Goal: Transaction & Acquisition: Purchase product/service

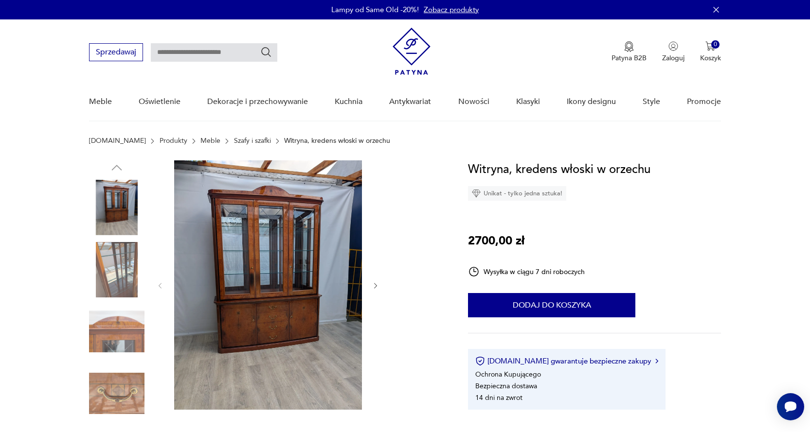
click at [108, 262] on img at bounding box center [116, 269] width 55 height 55
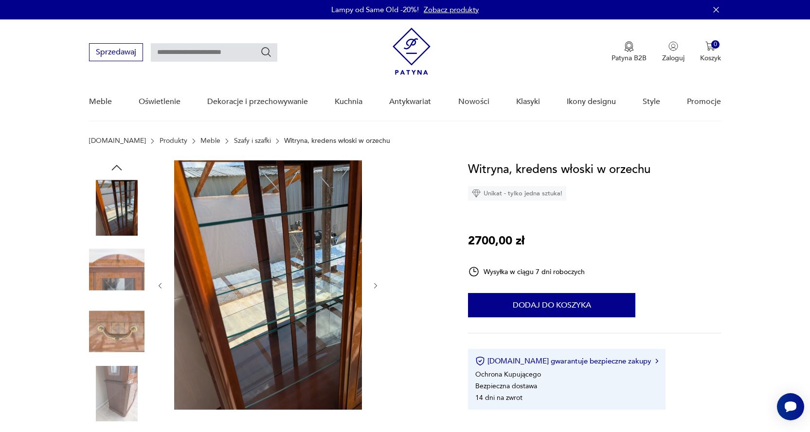
click at [115, 333] on img at bounding box center [116, 331] width 55 height 55
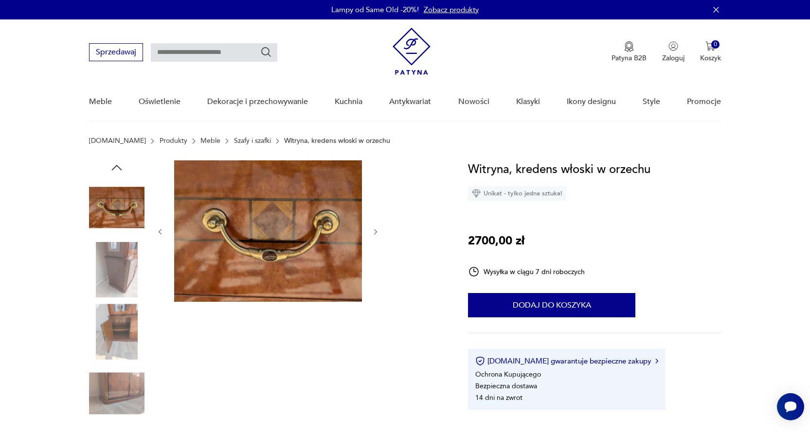
click at [117, 390] on img at bounding box center [116, 393] width 55 height 55
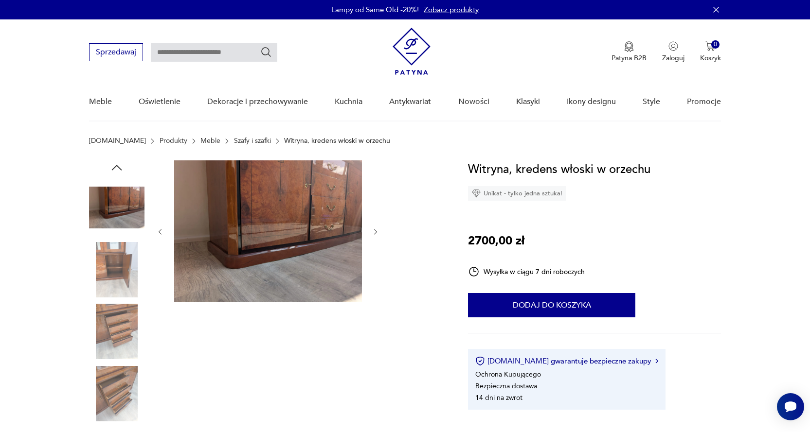
scroll to position [49, 0]
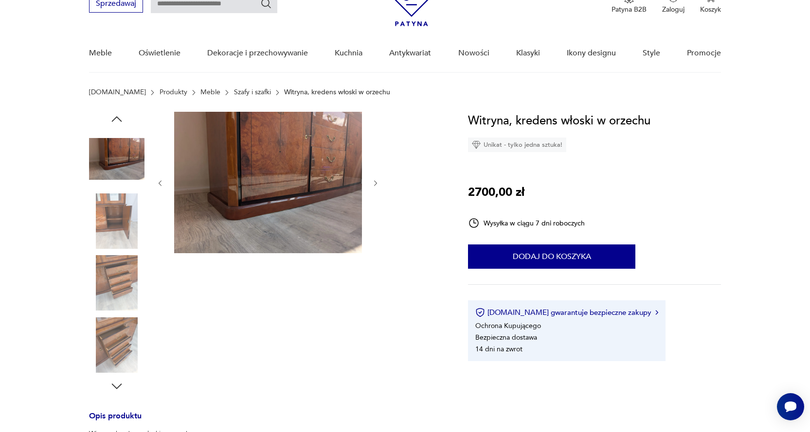
click at [374, 183] on icon "button" at bounding box center [376, 183] width 8 height 8
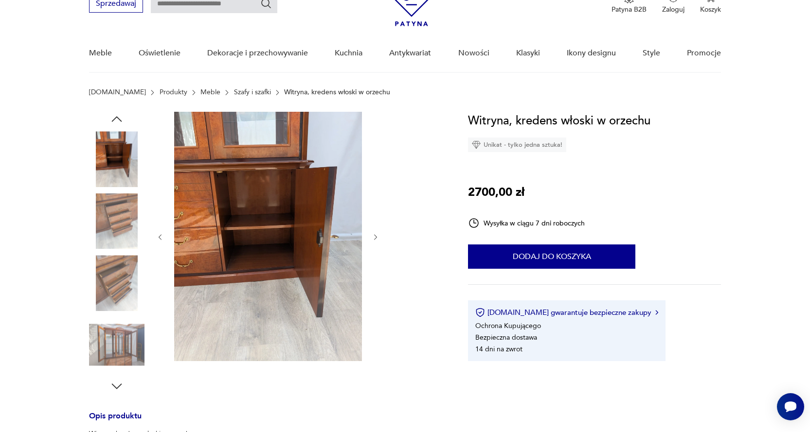
click at [371, 238] on div at bounding box center [268, 237] width 224 height 251
click at [287, 241] on img at bounding box center [268, 236] width 188 height 249
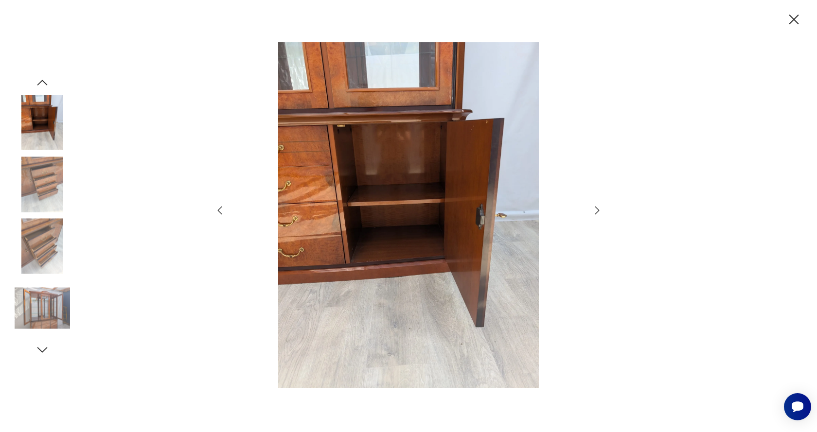
click at [595, 213] on icon "button" at bounding box center [597, 211] width 12 height 12
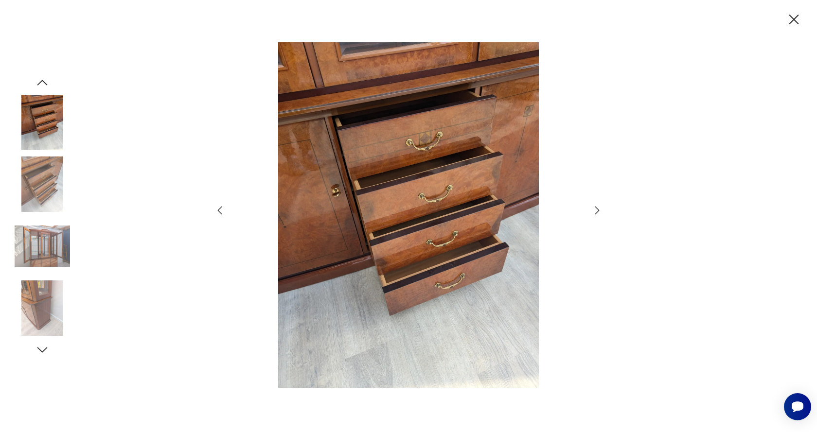
click at [595, 212] on icon "button" at bounding box center [597, 211] width 12 height 12
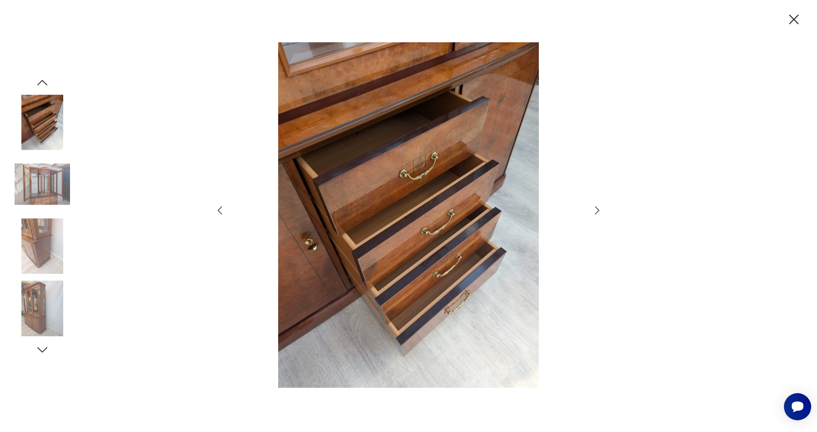
click at [597, 208] on icon "button" at bounding box center [597, 210] width 4 height 8
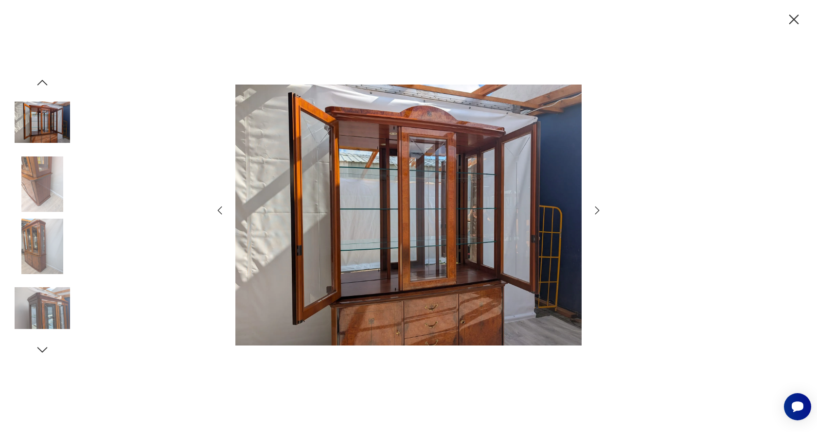
click at [597, 208] on icon "button" at bounding box center [597, 210] width 4 height 8
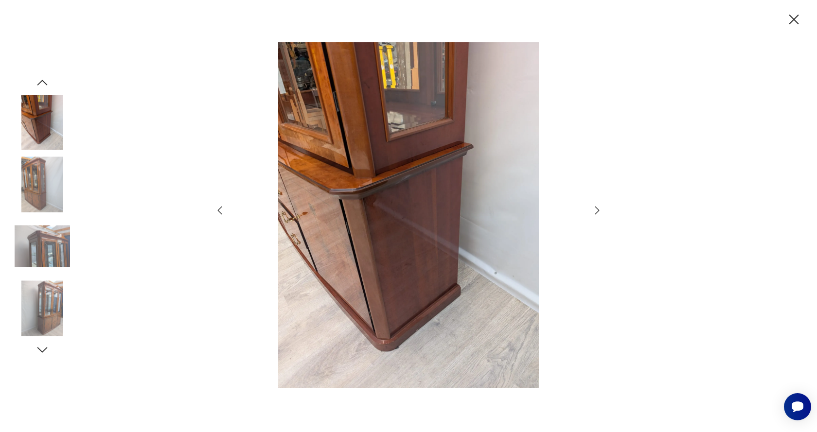
click at [597, 208] on icon "button" at bounding box center [597, 210] width 4 height 8
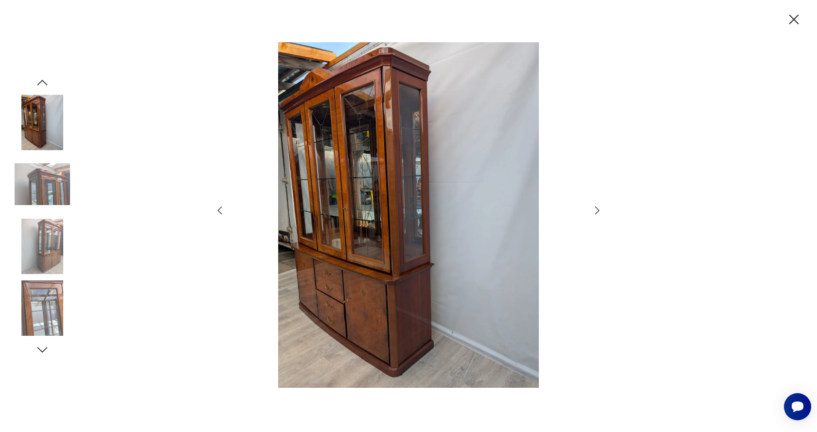
click at [218, 211] on icon "button" at bounding box center [220, 210] width 4 height 8
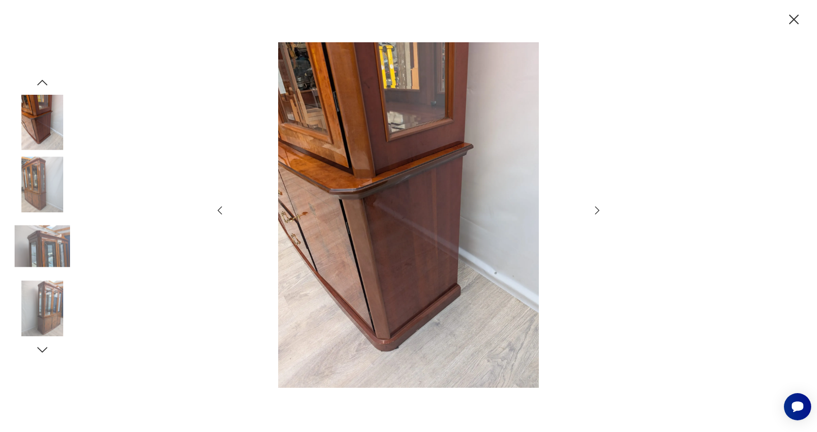
click at [218, 211] on icon "button" at bounding box center [220, 211] width 12 height 12
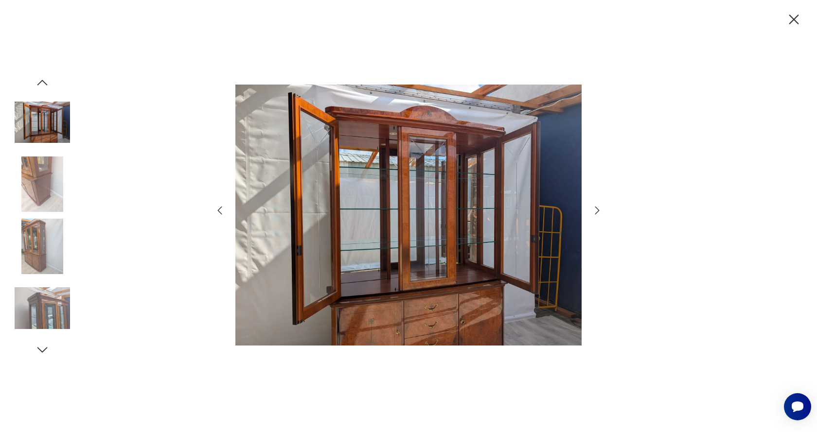
click at [218, 211] on icon "button" at bounding box center [220, 211] width 12 height 12
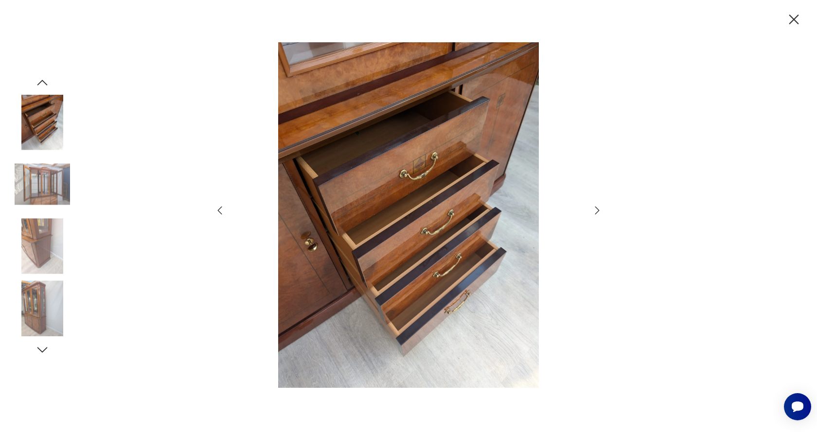
click at [218, 211] on icon "button" at bounding box center [220, 211] width 12 height 12
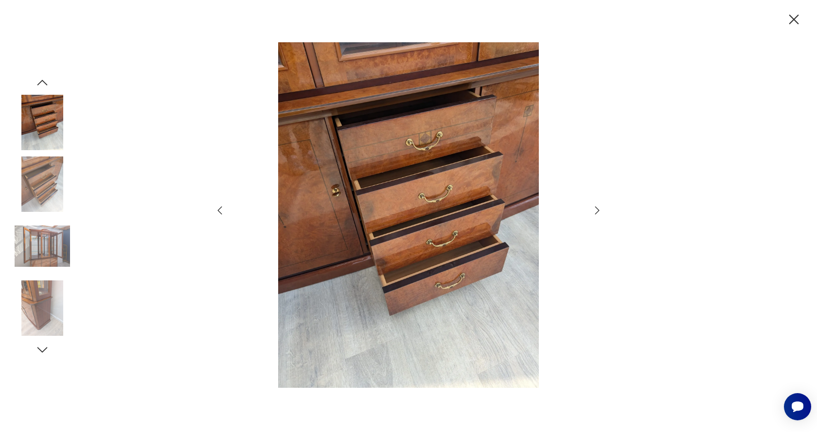
click at [218, 211] on icon "button" at bounding box center [220, 211] width 12 height 12
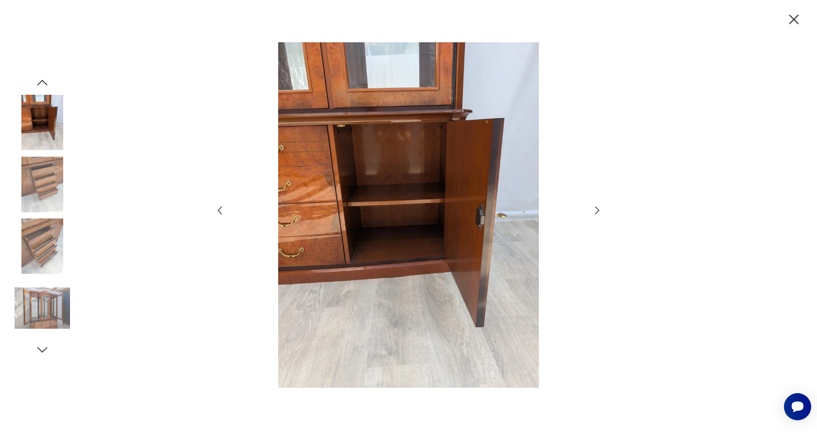
click at [218, 211] on icon "button" at bounding box center [220, 211] width 12 height 12
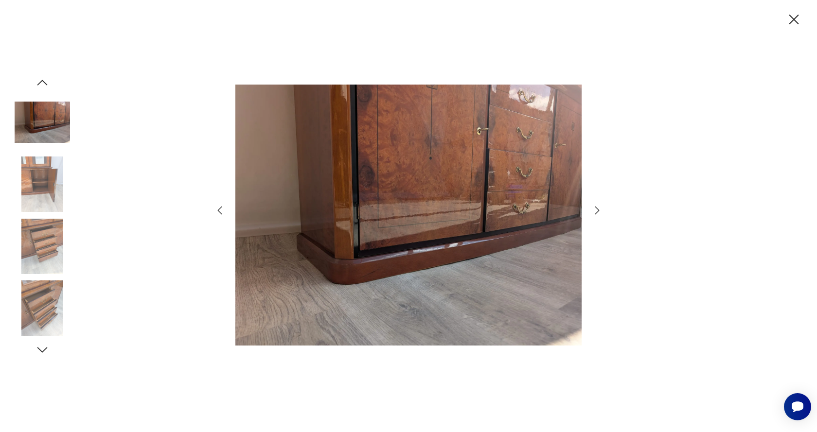
click at [218, 211] on icon "button" at bounding box center [220, 211] width 12 height 12
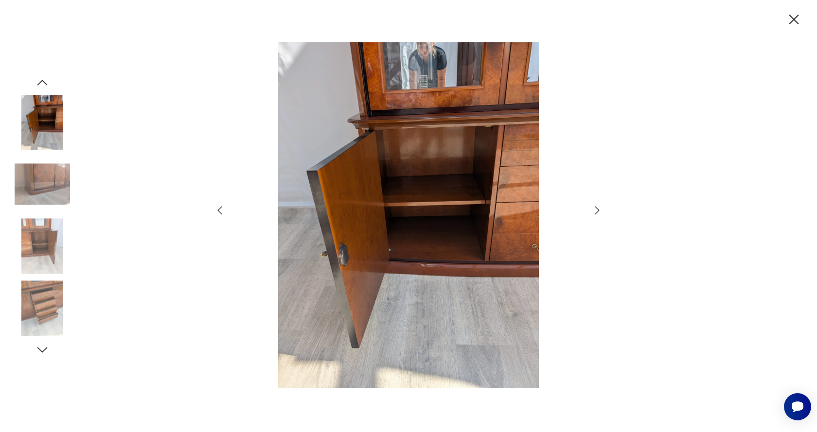
click at [218, 211] on icon "button" at bounding box center [220, 211] width 12 height 12
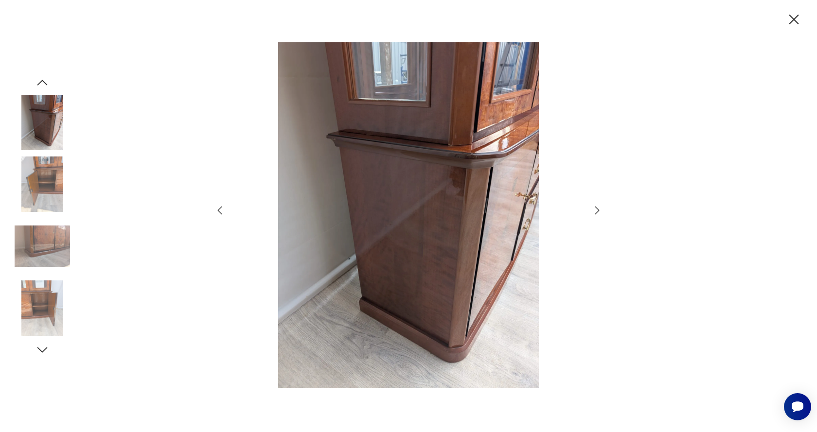
click at [218, 211] on icon "button" at bounding box center [220, 211] width 12 height 12
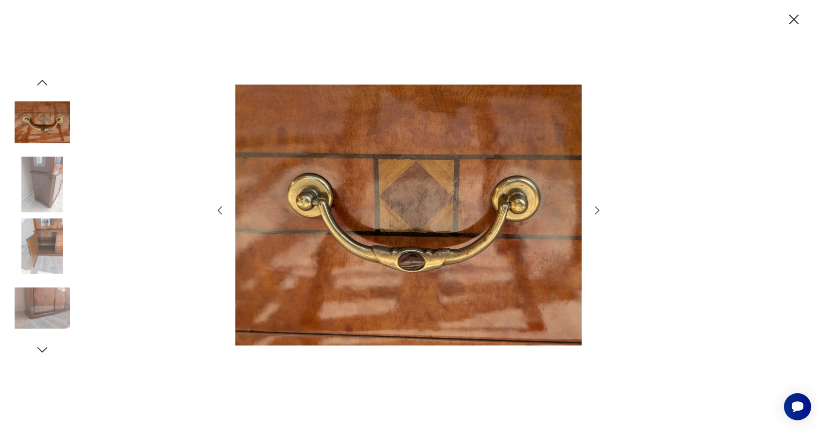
click at [218, 211] on icon "button" at bounding box center [220, 211] width 12 height 12
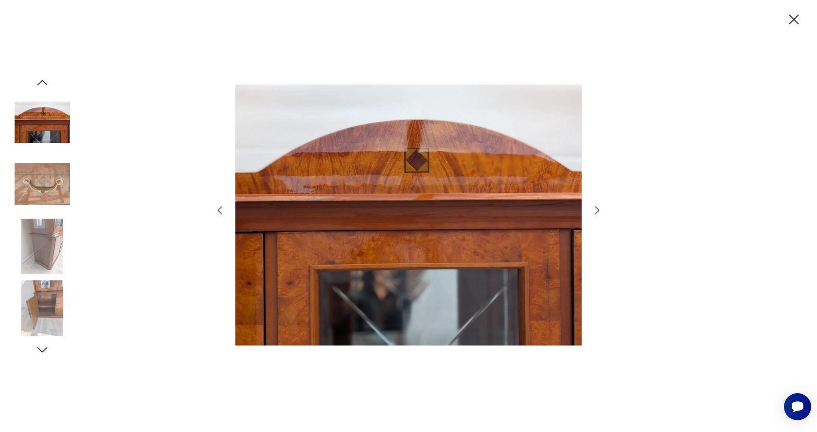
click at [218, 211] on icon "button" at bounding box center [220, 211] width 12 height 12
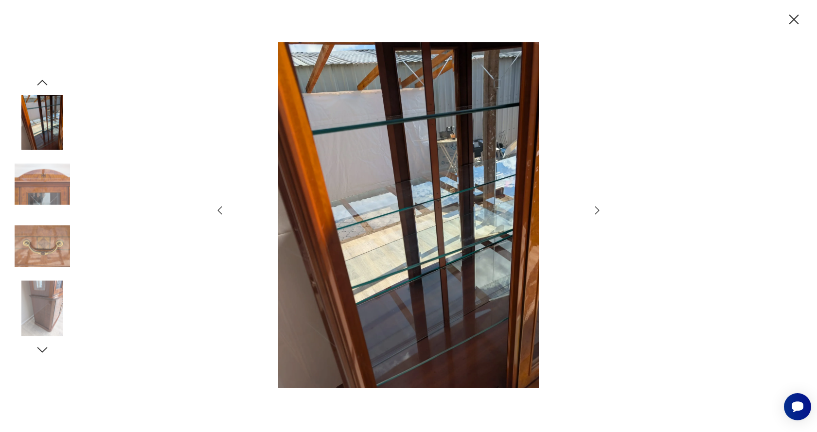
click at [218, 211] on icon "button" at bounding box center [220, 211] width 12 height 12
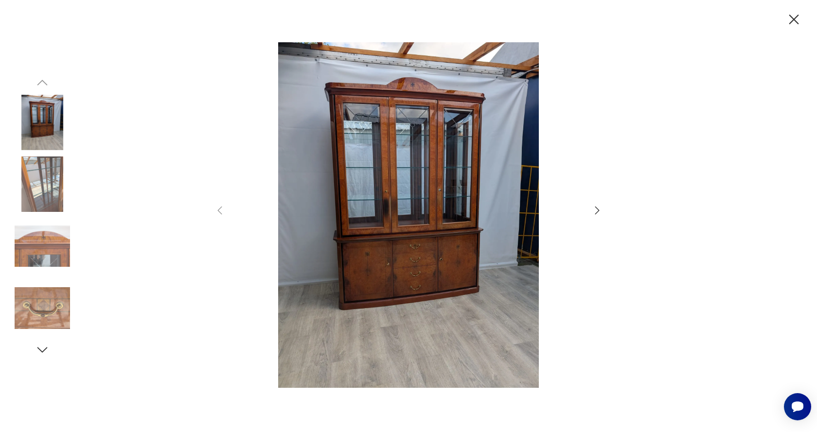
click at [791, 18] on icon "button" at bounding box center [793, 19] width 17 height 17
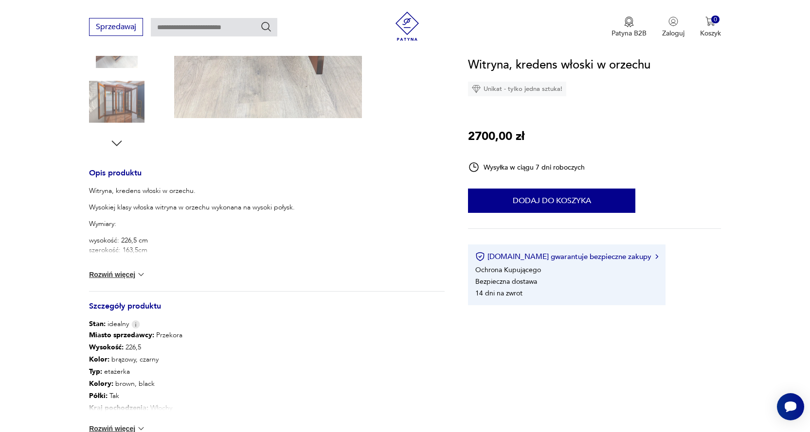
scroll to position [340, 0]
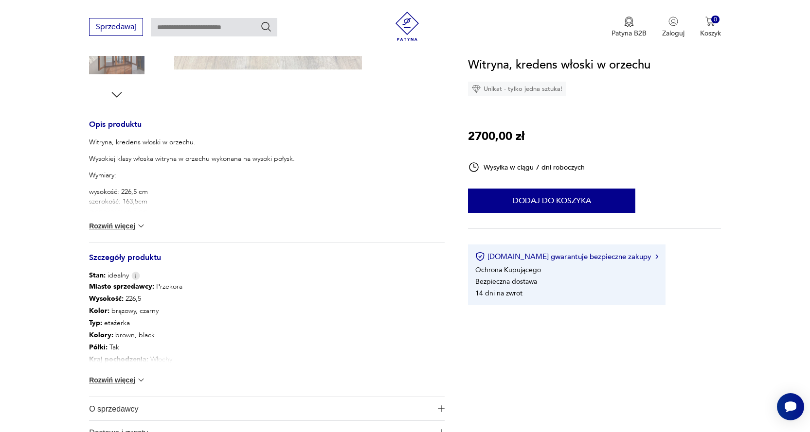
click at [144, 379] on img at bounding box center [141, 380] width 10 height 10
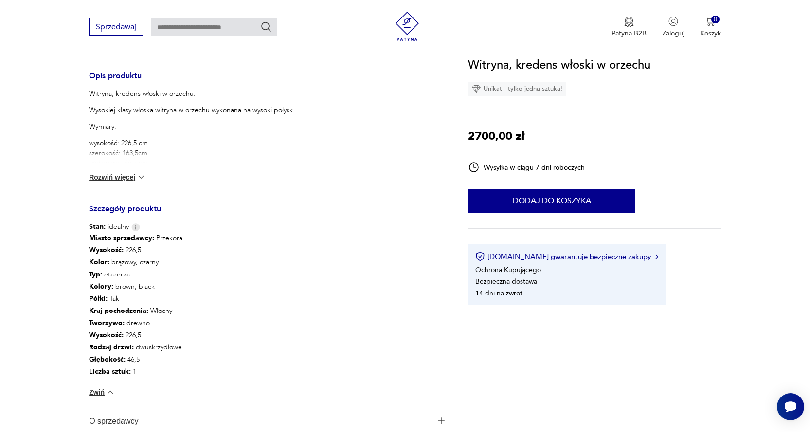
scroll to position [486, 0]
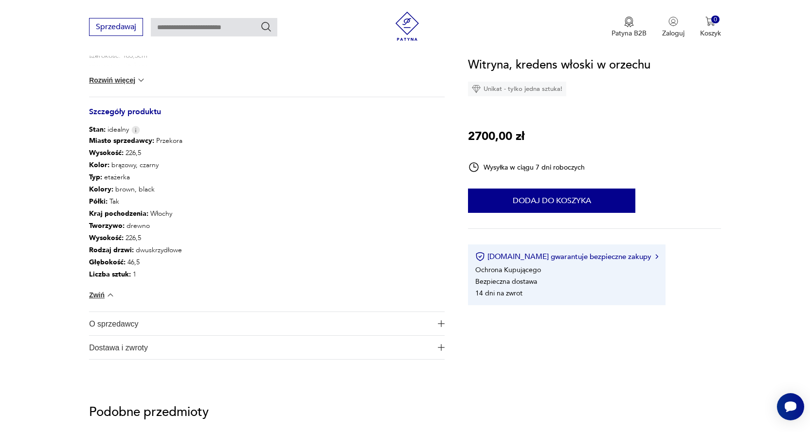
click at [141, 81] on img at bounding box center [141, 80] width 10 height 10
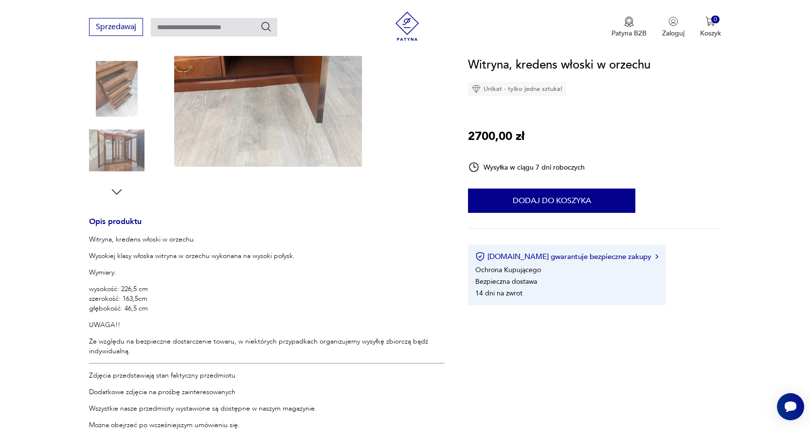
scroll to position [0, 0]
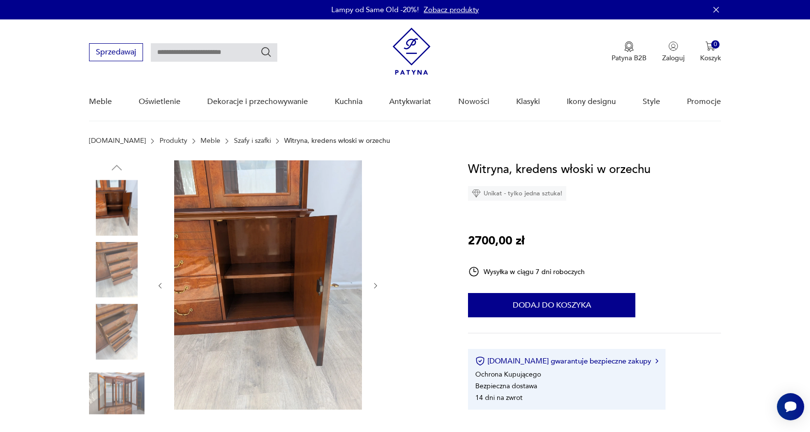
click at [114, 335] on img at bounding box center [116, 331] width 55 height 55
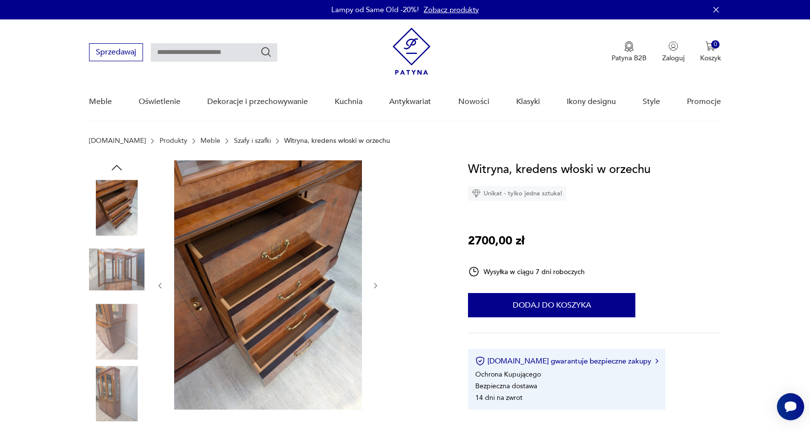
click at [378, 286] on icon "button" at bounding box center [376, 286] width 8 height 8
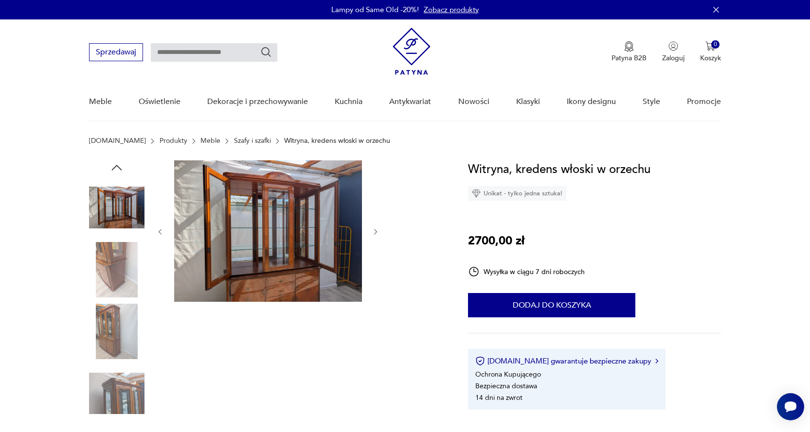
click at [375, 231] on icon "button" at bounding box center [376, 232] width 8 height 8
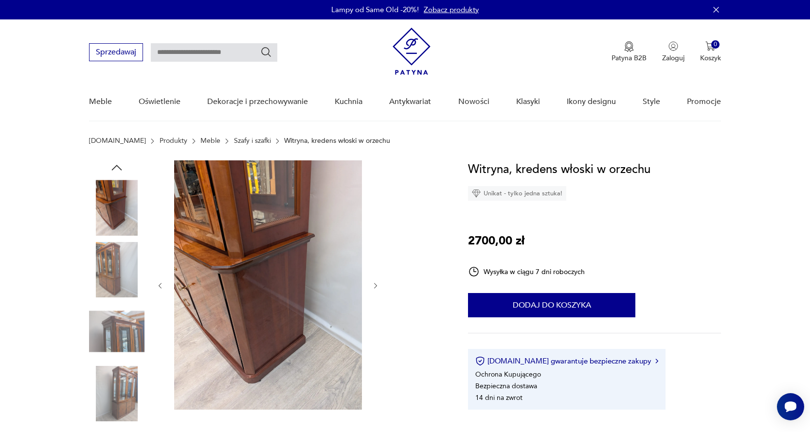
click at [374, 285] on icon "button" at bounding box center [376, 286] width 8 height 8
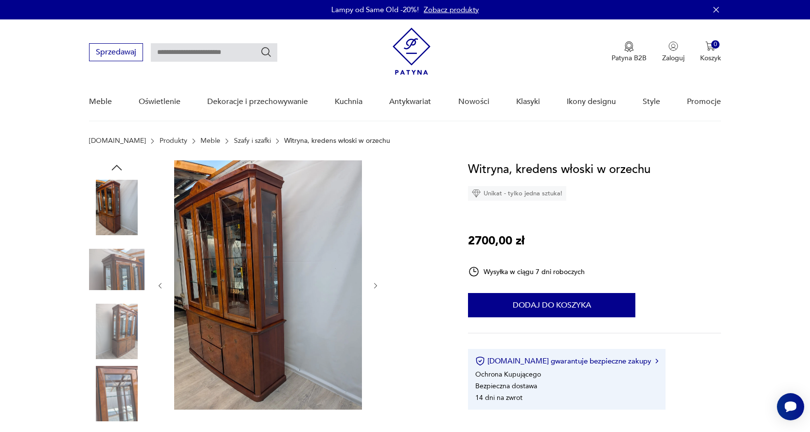
click at [123, 270] on img at bounding box center [116, 269] width 55 height 55
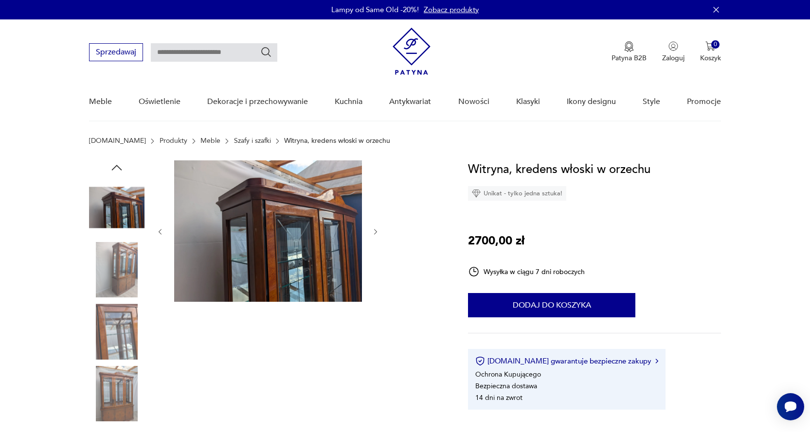
click at [127, 333] on img at bounding box center [116, 331] width 55 height 55
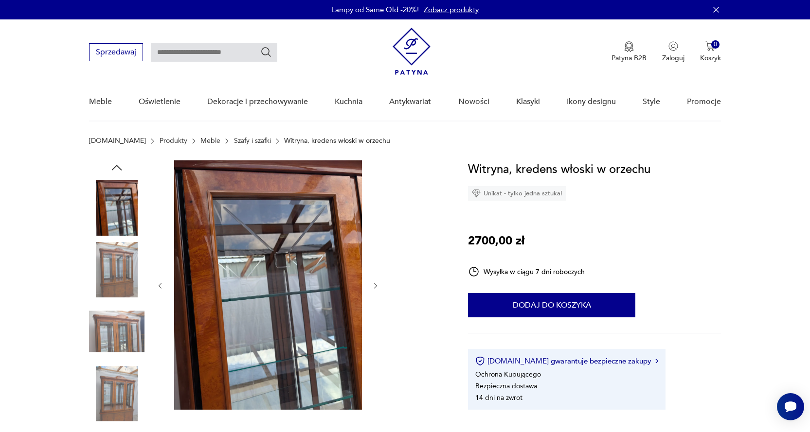
click at [123, 389] on img at bounding box center [116, 393] width 55 height 55
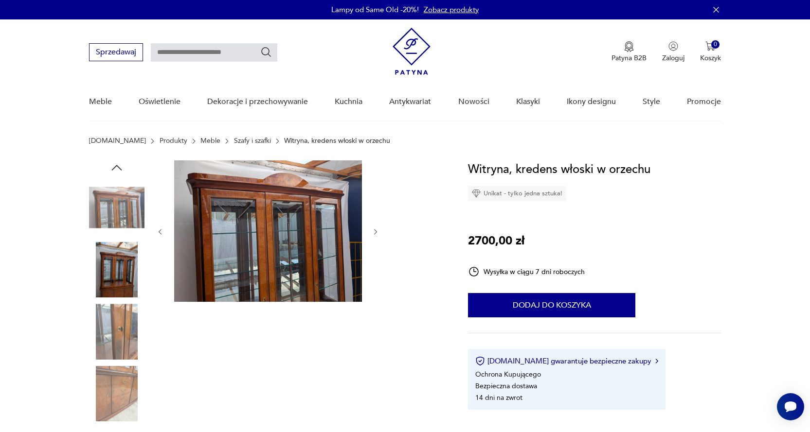
click at [115, 328] on img at bounding box center [116, 331] width 55 height 55
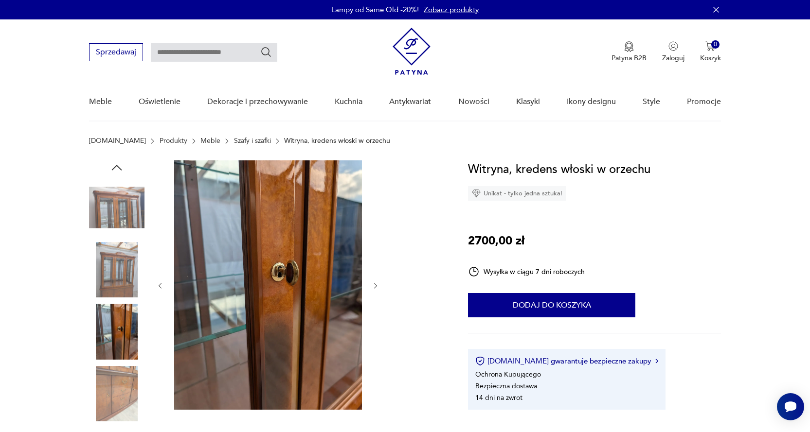
click at [115, 208] on img at bounding box center [116, 207] width 55 height 55
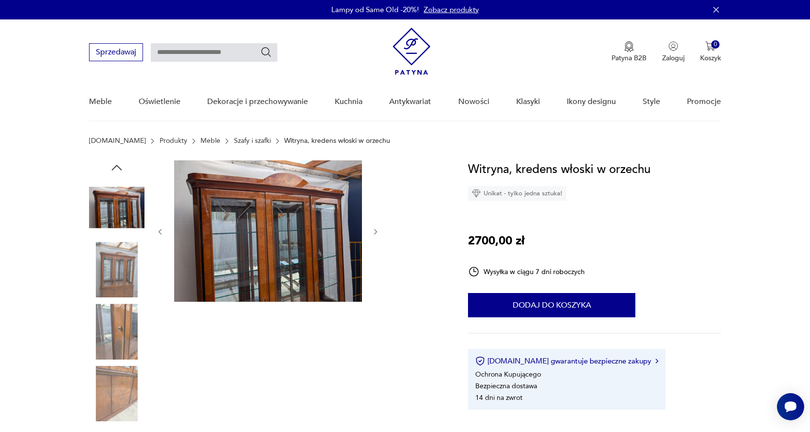
click at [116, 272] on img at bounding box center [116, 269] width 55 height 55
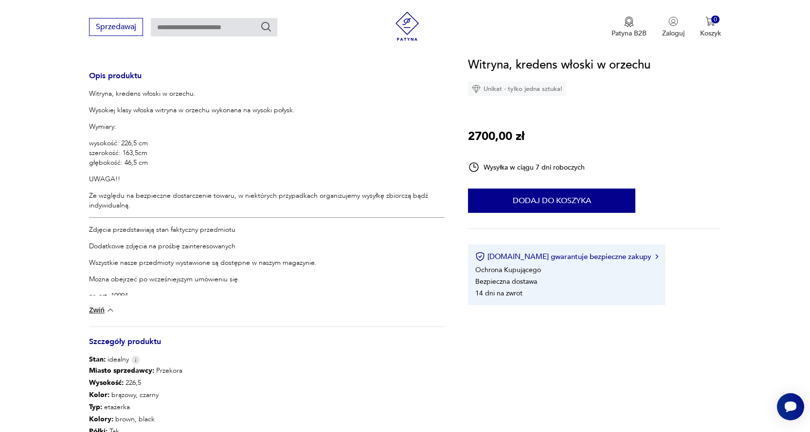
scroll to position [584, 0]
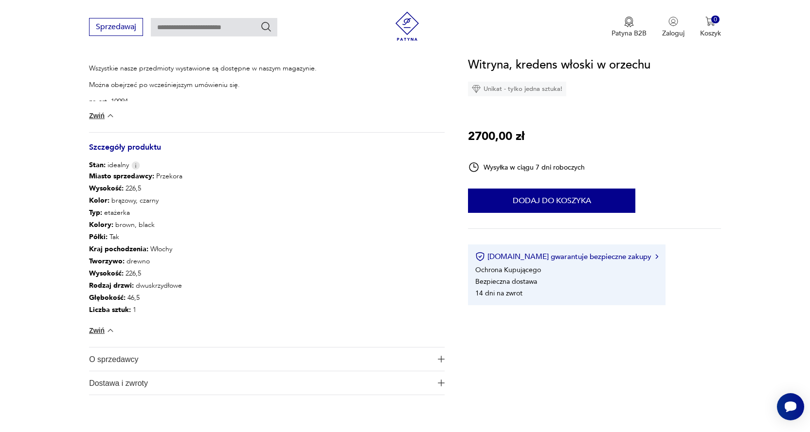
click at [111, 329] on img at bounding box center [111, 331] width 10 height 10
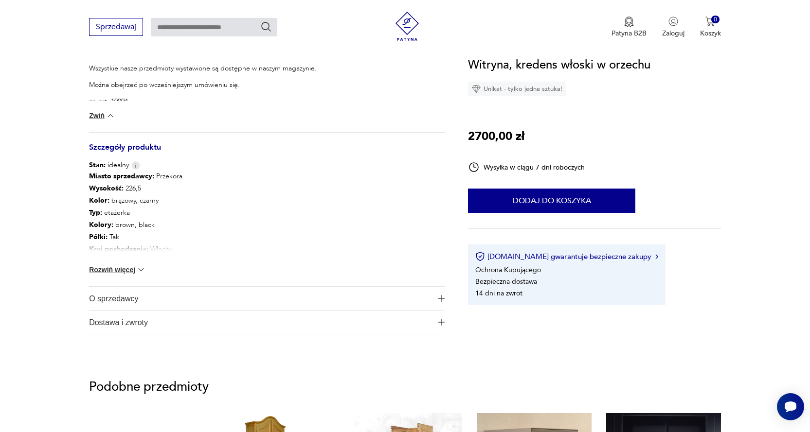
click at [109, 118] on img at bounding box center [111, 116] width 10 height 10
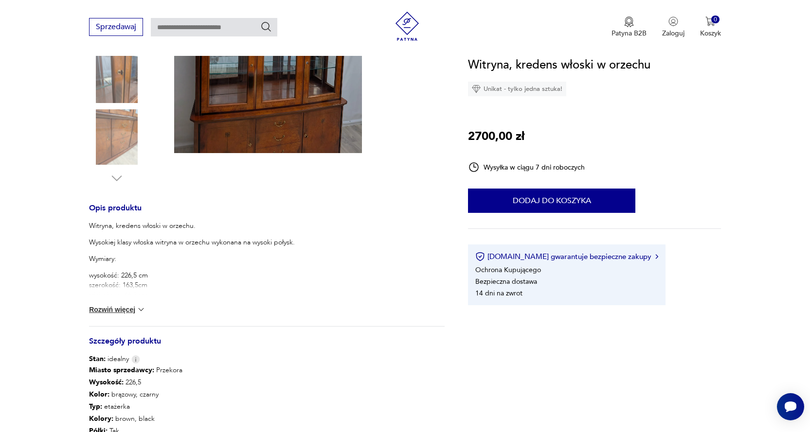
scroll to position [0, 0]
